Goal: Navigation & Orientation: Go to known website

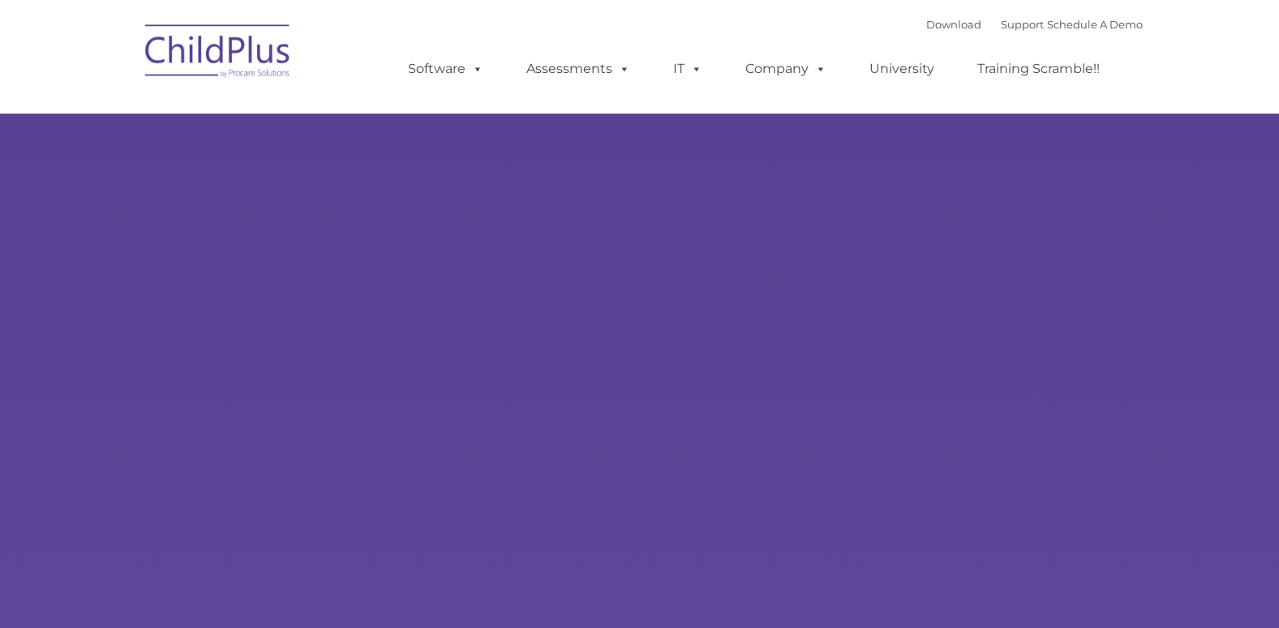
select select "MEDIUM"
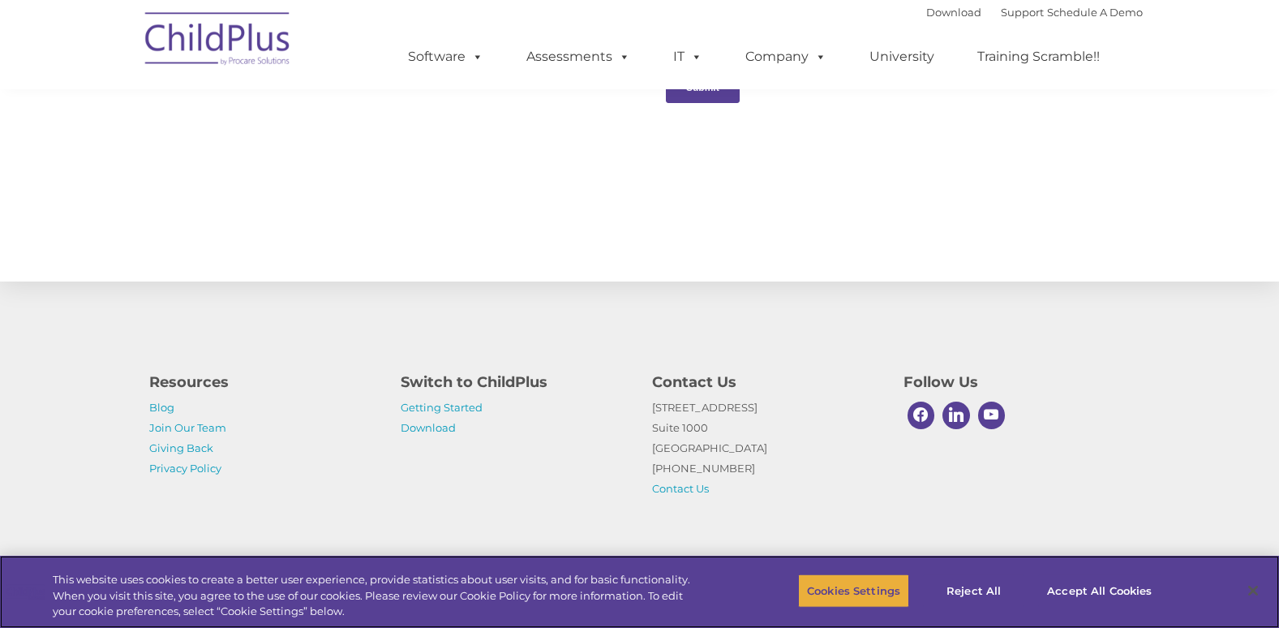
scroll to position [1759, 0]
click at [1111, 591] on button "Accept All Cookies" at bounding box center [1099, 590] width 122 height 34
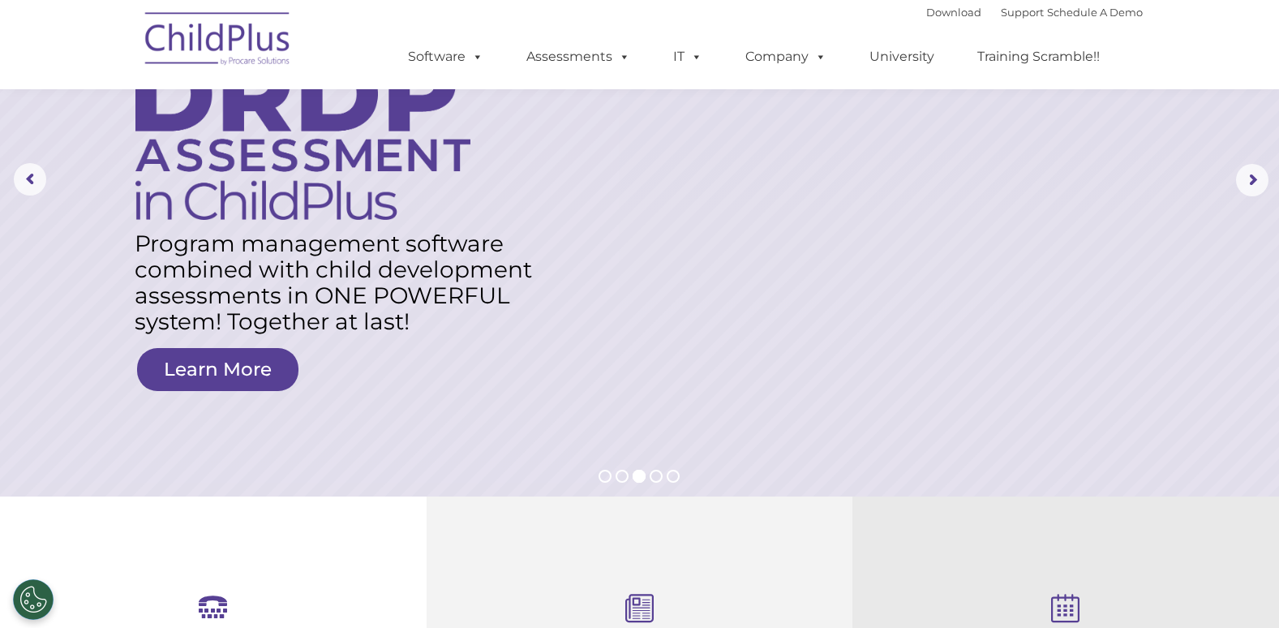
scroll to position [0, 0]
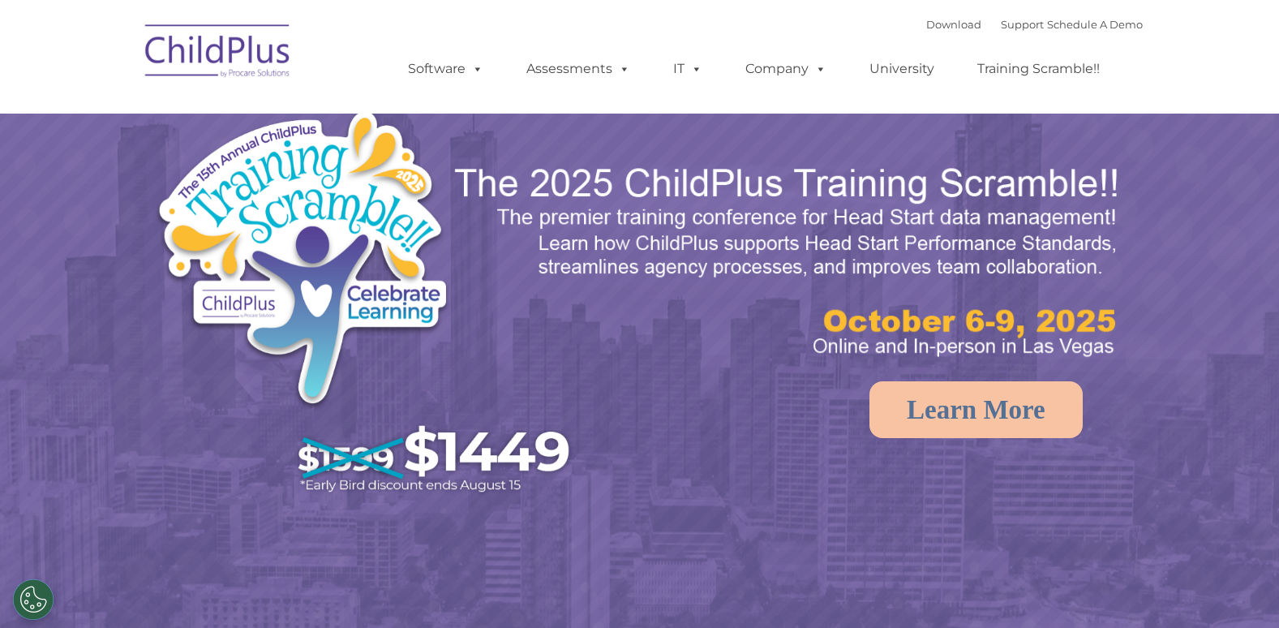
select select "MEDIUM"
